Goal: Task Accomplishment & Management: Manage account settings

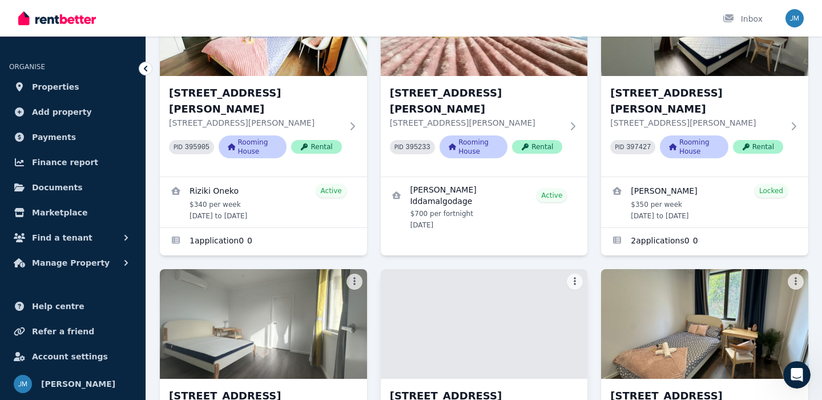
scroll to position [156, 0]
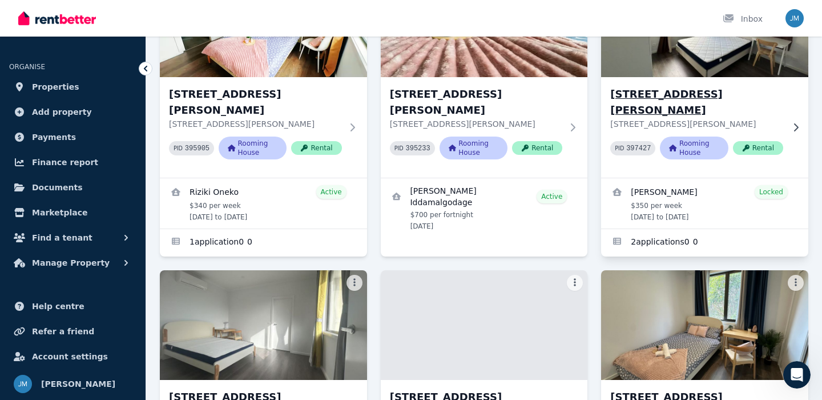
click at [701, 87] on h3 "[STREET_ADDRESS][PERSON_NAME]" at bounding box center [696, 102] width 173 height 32
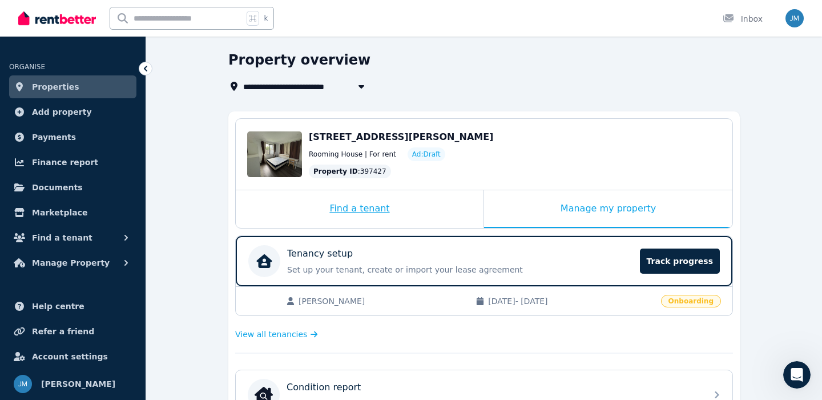
click at [393, 206] on div "Find a tenant" at bounding box center [360, 209] width 248 height 38
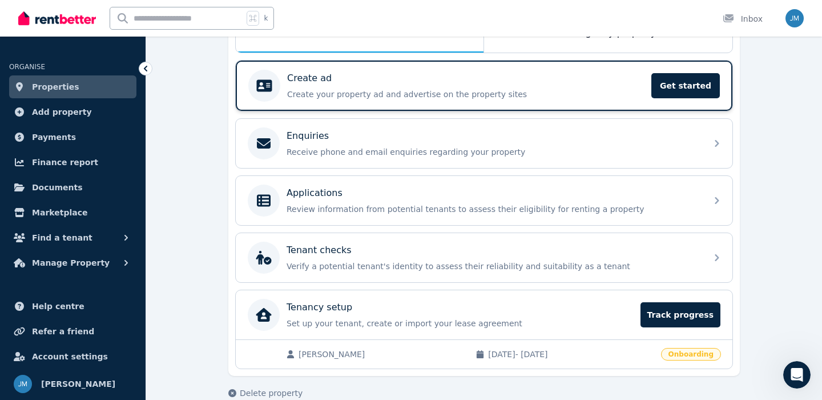
scroll to position [214, 0]
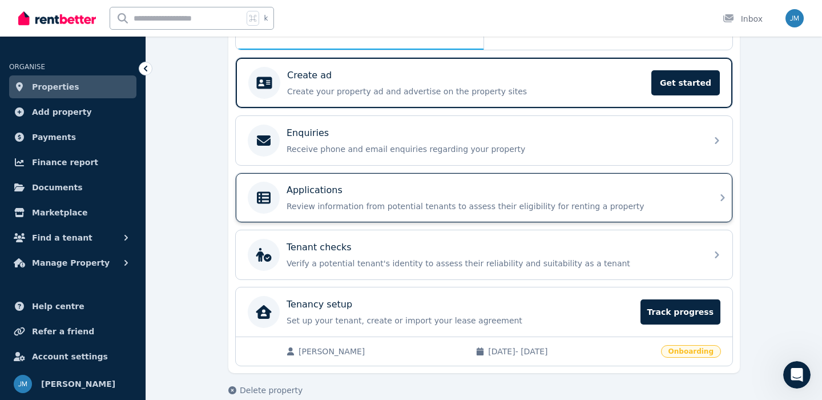
click at [417, 187] on div "Applications" at bounding box center [493, 190] width 413 height 14
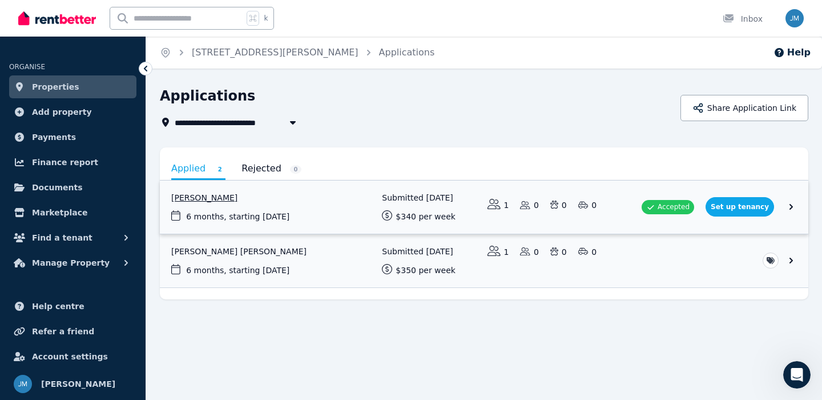
click at [307, 213] on link "View application: Santiago Viveros" at bounding box center [484, 206] width 649 height 53
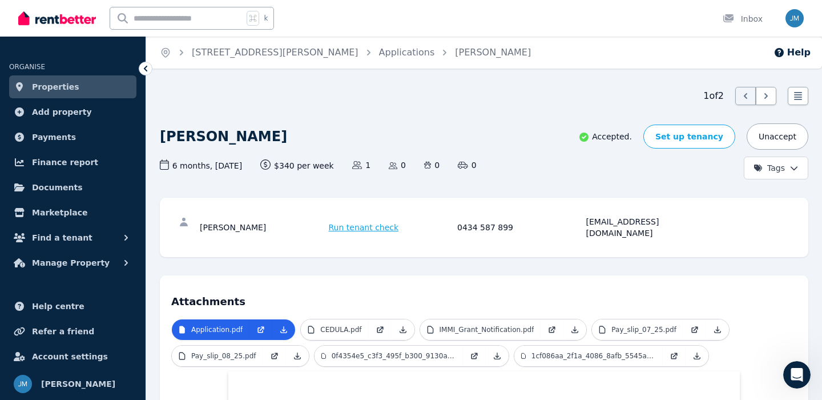
drag, startPoint x: 264, startPoint y: 224, endPoint x: 195, endPoint y: 226, distance: 69.7
click at [195, 226] on div "[PERSON_NAME] Run tenant check 0434 587 899 [EMAIL_ADDRESS][DOMAIN_NAME]" at bounding box center [484, 227] width 626 height 37
copy div "[PERSON_NAME]"
drag, startPoint x: 587, startPoint y: 220, endPoint x: 673, endPoint y: 220, distance: 85.6
click at [673, 220] on div "[EMAIL_ADDRESS][DOMAIN_NAME]" at bounding box center [649, 227] width 126 height 23
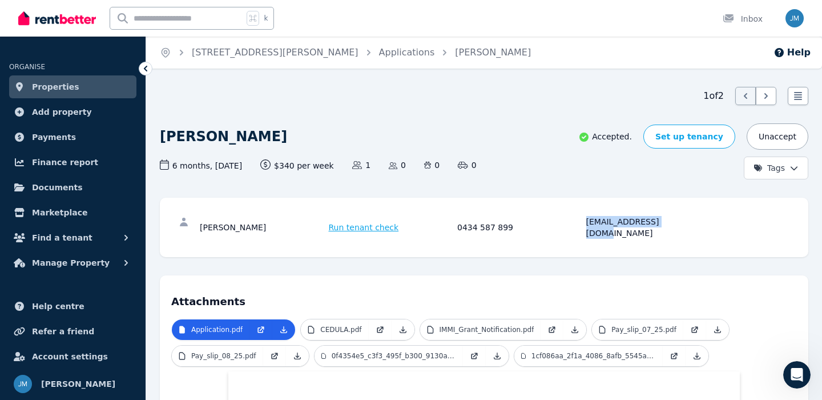
copy div "[EMAIL_ADDRESS][DOMAIN_NAME]"
click at [562, 223] on div "0434 587 899" at bounding box center [520, 227] width 126 height 23
drag, startPoint x: 267, startPoint y: 221, endPoint x: 200, endPoint y: 220, distance: 66.8
click at [200, 220] on div "[PERSON_NAME]" at bounding box center [263, 227] width 126 height 23
copy div "[PERSON_NAME]"
